Goal: Task Accomplishment & Management: Use online tool/utility

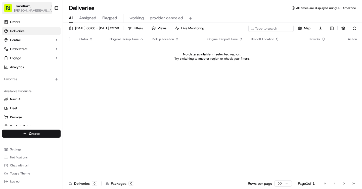
click at [23, 12] on span "[PERSON_NAME][EMAIL_ADDRESS][DOMAIN_NAME]" at bounding box center [34, 11] width 40 height 4
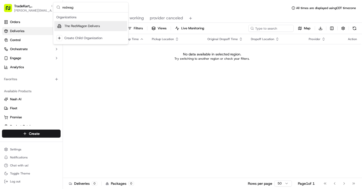
type input "redwag"
click at [76, 27] on span "The RedWagon Delivers" at bounding box center [81, 26] width 35 height 5
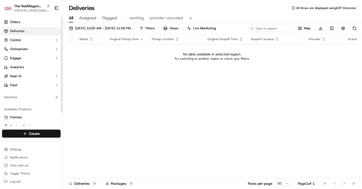
scroll to position [16, 0]
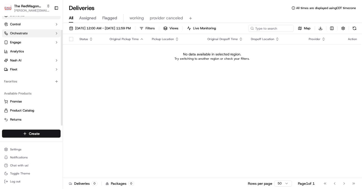
click at [45, 34] on button "Orchestrate" at bounding box center [31, 33] width 59 height 8
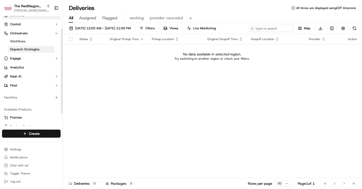
click at [42, 49] on link "Dispatch Strategies" at bounding box center [31, 49] width 46 height 7
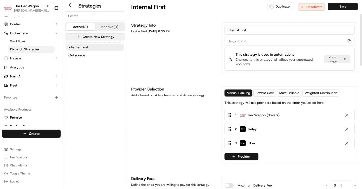
click at [103, 39] on button "Create New Strategy" at bounding box center [95, 36] width 60 height 7
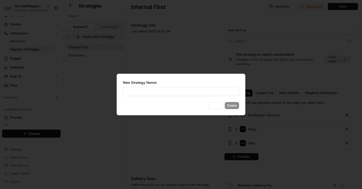
click at [148, 92] on input at bounding box center [181, 91] width 116 height 9
type input "ezCater"
click at [225, 102] on button "Create" at bounding box center [232, 105] width 14 height 7
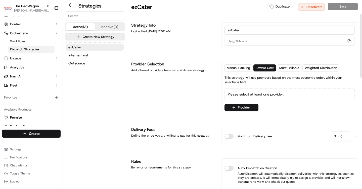
drag, startPoint x: 148, startPoint y: 92, endPoint x: 143, endPoint y: 92, distance: 4.5
click at [145, 92] on div "Provider Selection Add allowed providers from list and define strategy" at bounding box center [173, 87] width 84 height 53
click at [241, 106] on button "Provider" at bounding box center [241, 107] width 34 height 7
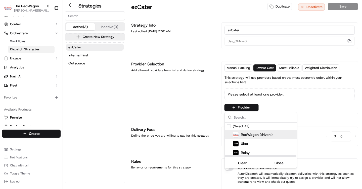
click at [243, 135] on span "RedWagon (drivers)" at bounding box center [257, 134] width 32 height 5
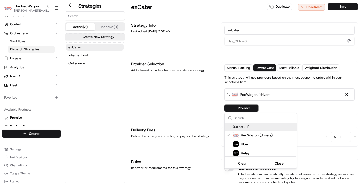
click at [318, 108] on html "The RedWagon Delivers [PERSON_NAME][EMAIL_ADDRESS][DOMAIN_NAME] Toggle Sidebar …" at bounding box center [181, 94] width 362 height 189
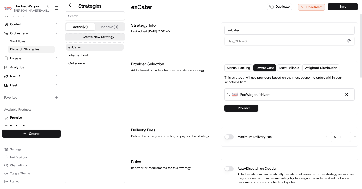
click at [228, 168] on button "Auto-Dispatch on Creation" at bounding box center [228, 169] width 9 height 5
click at [346, 6] on button "Save" at bounding box center [343, 6] width 30 height 7
click at [38, 41] on link "Workflows" at bounding box center [31, 41] width 46 height 7
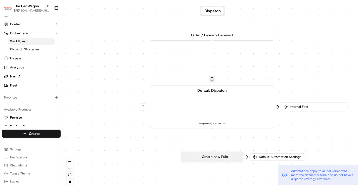
click at [221, 158] on button "Create new Rule" at bounding box center [212, 157] width 62 height 10
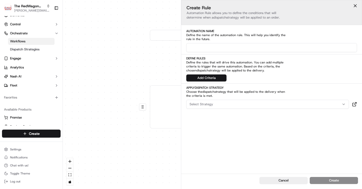
click at [213, 46] on input at bounding box center [271, 47] width 171 height 9
type input "ezCater"
click at [210, 78] on button "Add Criteria" at bounding box center [206, 78] width 40 height 7
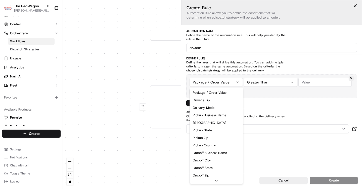
click at [212, 82] on html "The RedWagon Delivers [PERSON_NAME][EMAIL_ADDRESS][DOMAIN_NAME] Toggle Sidebar …" at bounding box center [181, 94] width 362 height 189
click at [293, 182] on div "0 0 Order / Delivery Received Default Dispatch Last updated: [DATE] 3:31 PM Cre…" at bounding box center [212, 94] width 299 height 189
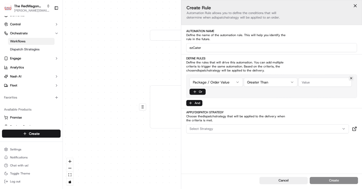
click at [221, 82] on html "The RedWagon Delivers [PERSON_NAME][EMAIL_ADDRESS][DOMAIN_NAME] Toggle Sidebar …" at bounding box center [181, 94] width 362 height 189
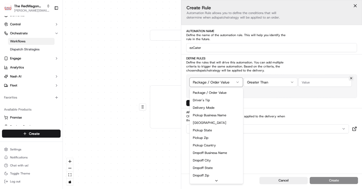
click at [85, 96] on html "The RedWagon Delivers [PERSON_NAME][EMAIL_ADDRESS][DOMAIN_NAME] Toggle Sidebar …" at bounding box center [181, 94] width 362 height 189
